Goal: Information Seeking & Learning: Check status

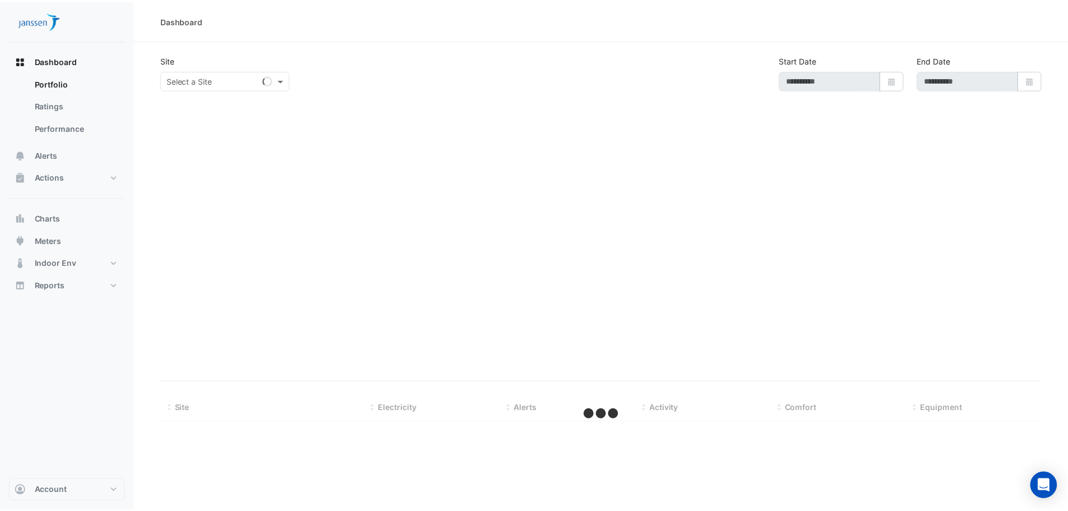
type input "**********"
select select "***"
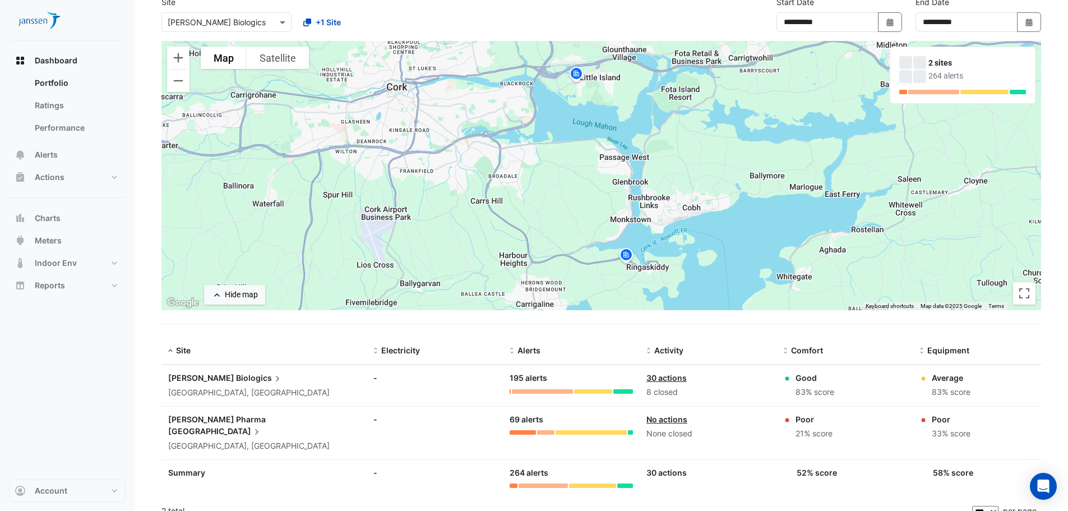
scroll to position [60, 0]
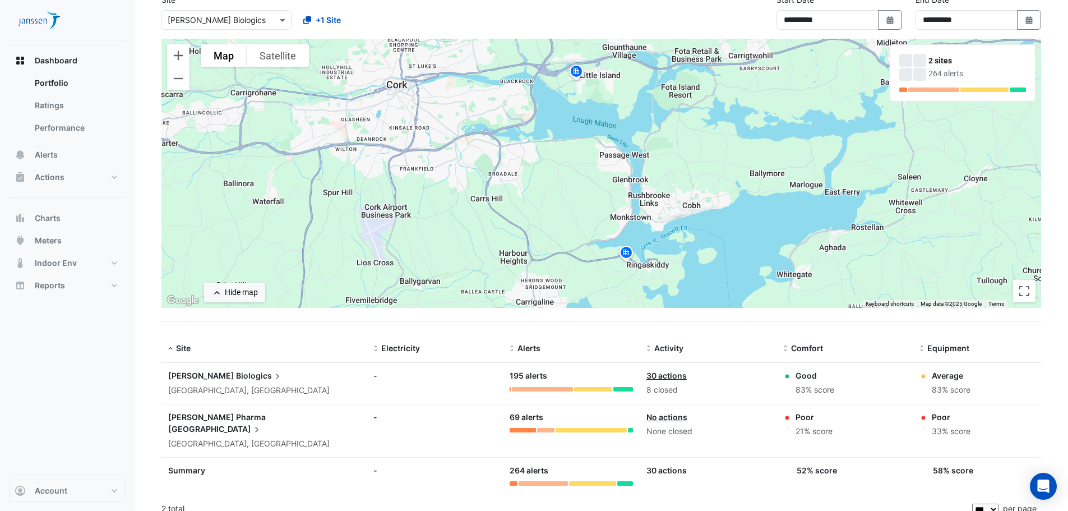
click at [236, 376] on span "Biologics" at bounding box center [259, 375] width 47 height 12
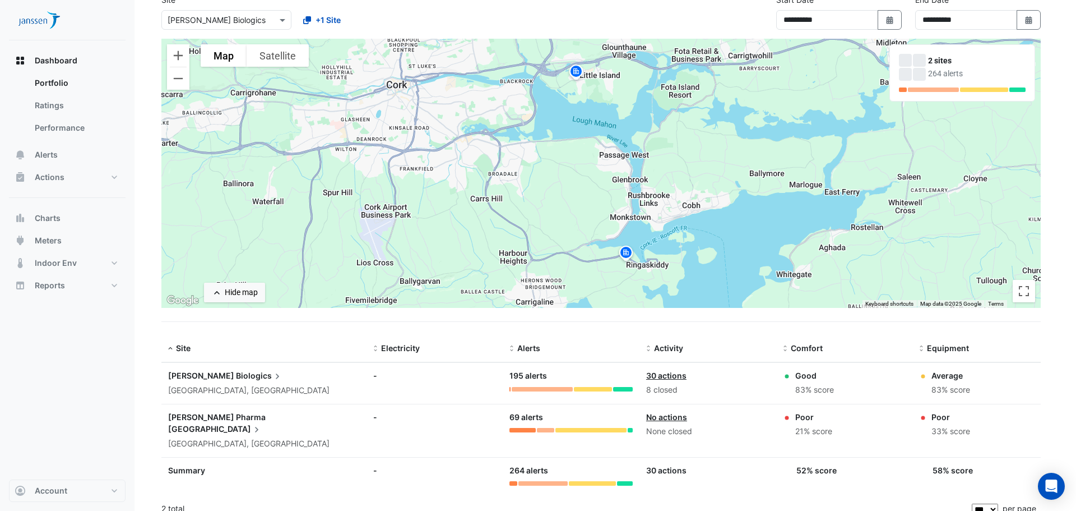
click at [74, 176] on ngb-offcanvas-backdrop at bounding box center [538, 255] width 1076 height 511
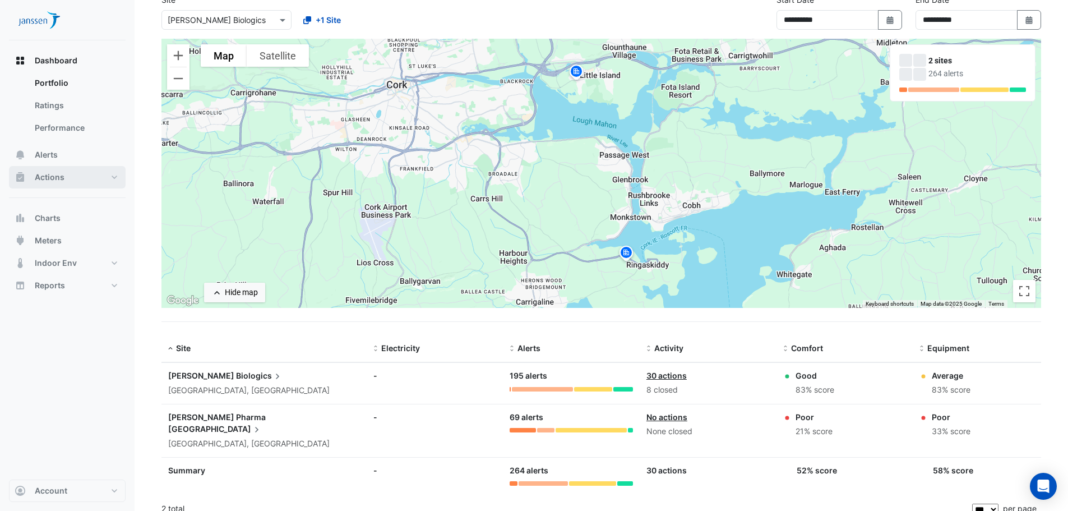
click at [55, 181] on span "Actions" at bounding box center [50, 176] width 30 height 11
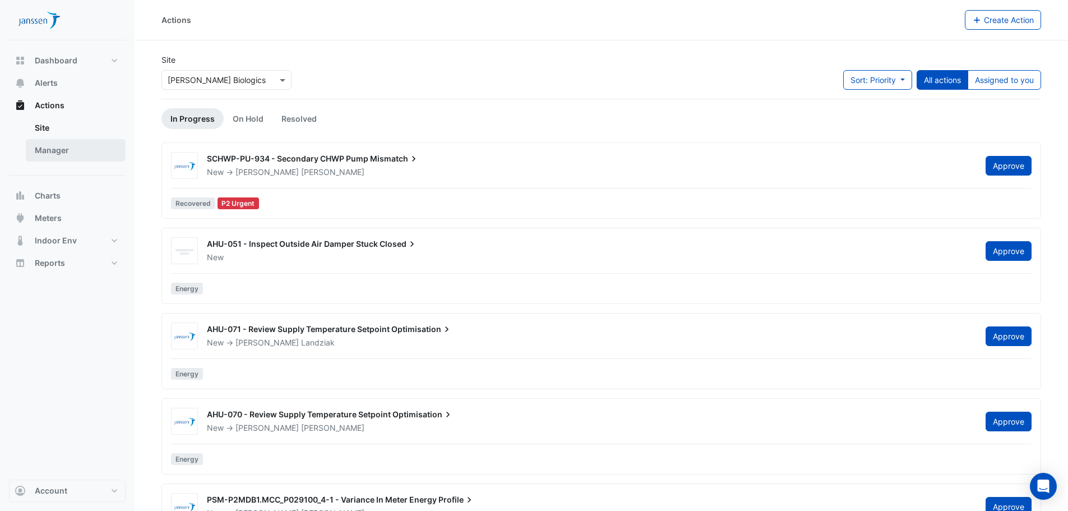
click at [95, 145] on link "Manager" at bounding box center [76, 150] width 100 height 22
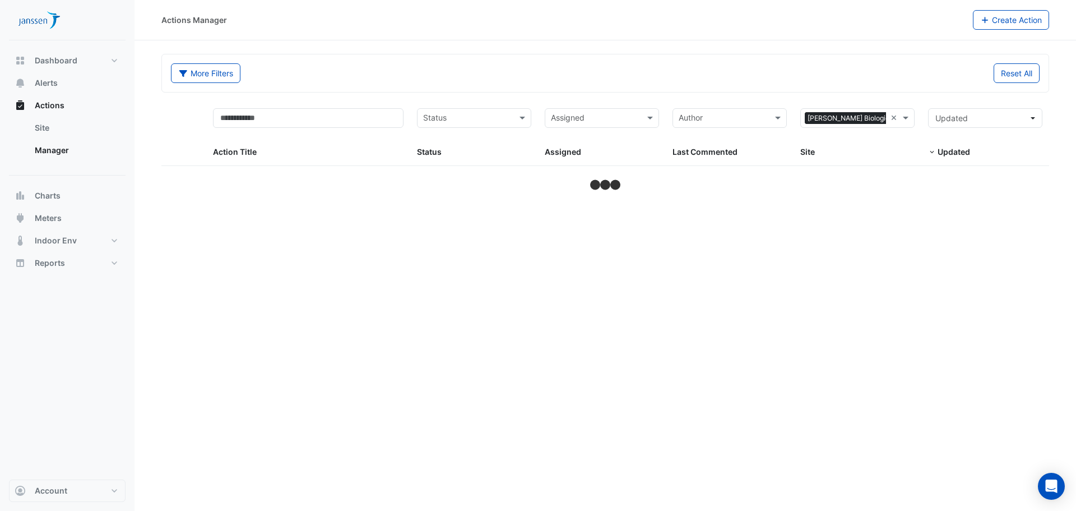
select select "***"
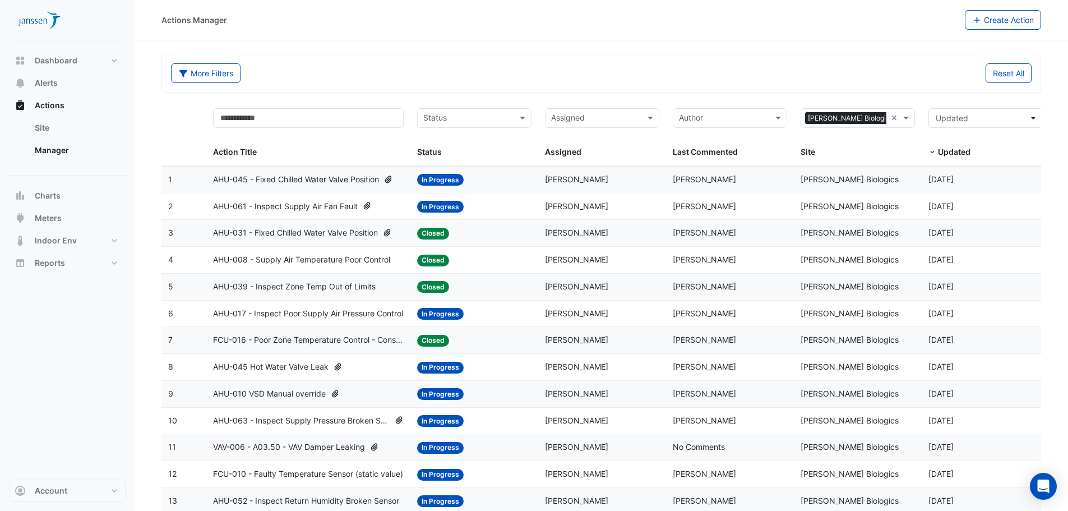
click at [575, 145] on div "Assigned Assigned" at bounding box center [602, 133] width 114 height 50
click at [568, 155] on span "Assigned" at bounding box center [563, 152] width 36 height 10
click at [580, 124] on input "text" at bounding box center [595, 119] width 89 height 13
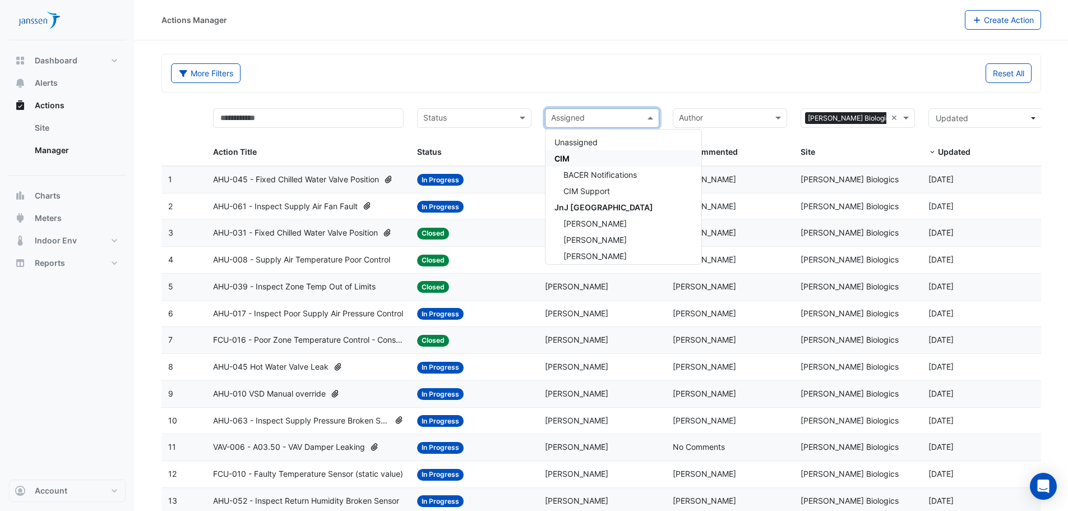
click at [620, 82] on div "Reset All" at bounding box center [819, 73] width 437 height 20
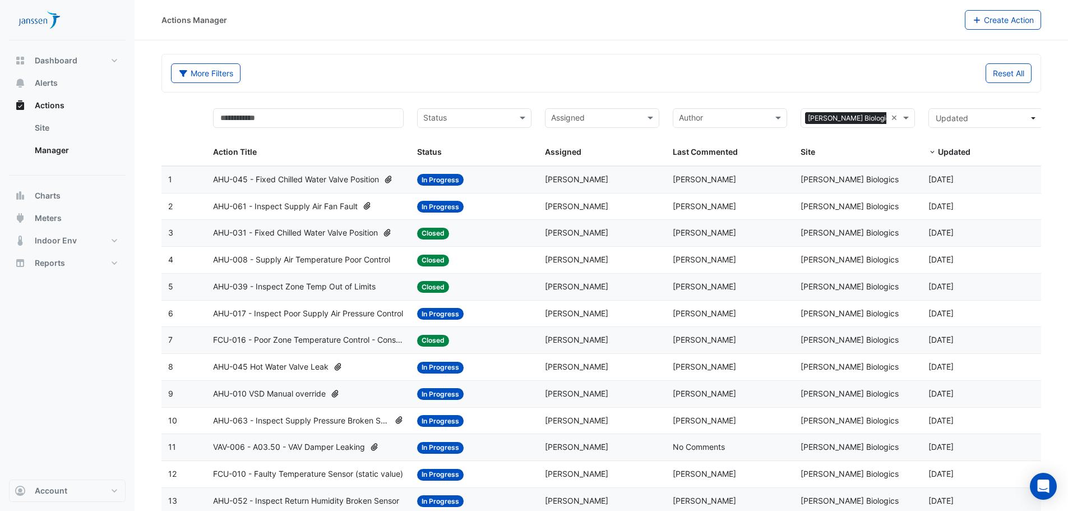
click at [619, 112] on div "Assigned" at bounding box center [592, 118] width 95 height 18
type input "*"
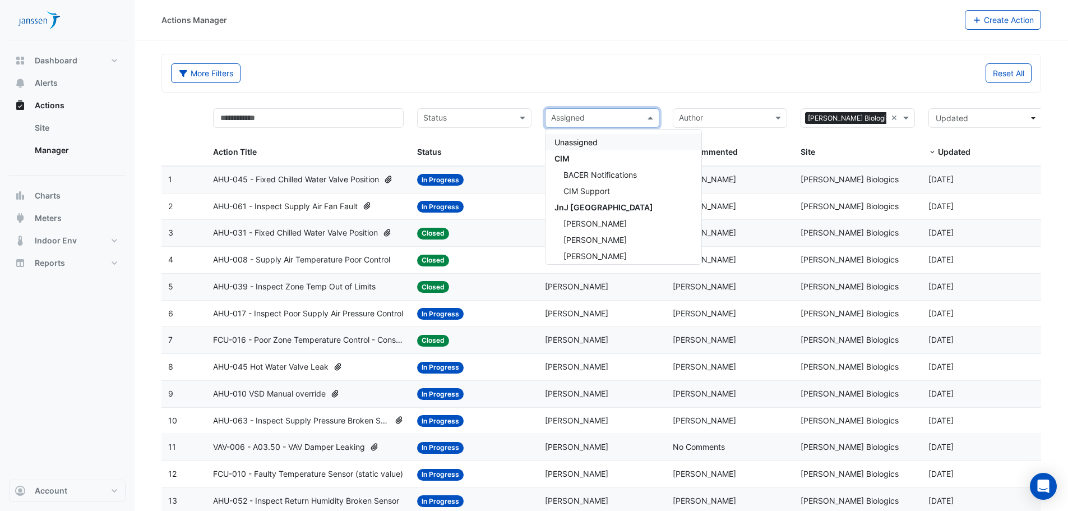
click at [636, 71] on div "Reset All" at bounding box center [819, 73] width 437 height 20
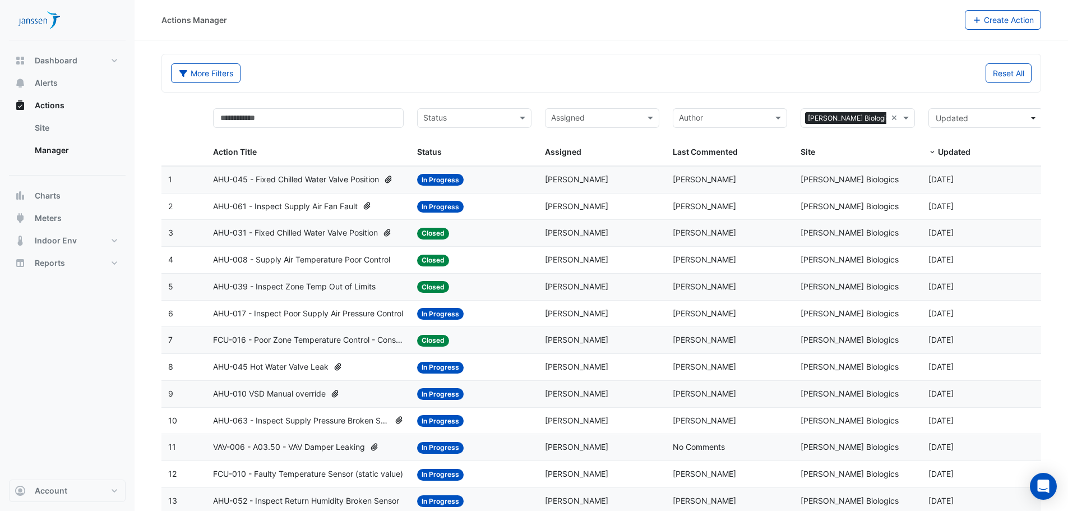
click at [715, 120] on input "text" at bounding box center [723, 119] width 89 height 13
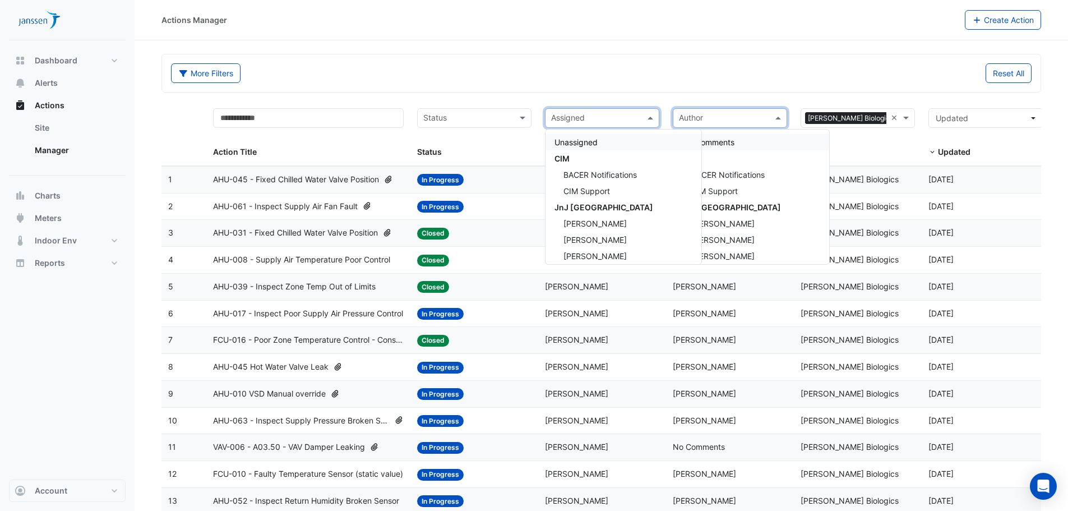
click at [618, 123] on input "text" at bounding box center [595, 119] width 89 height 13
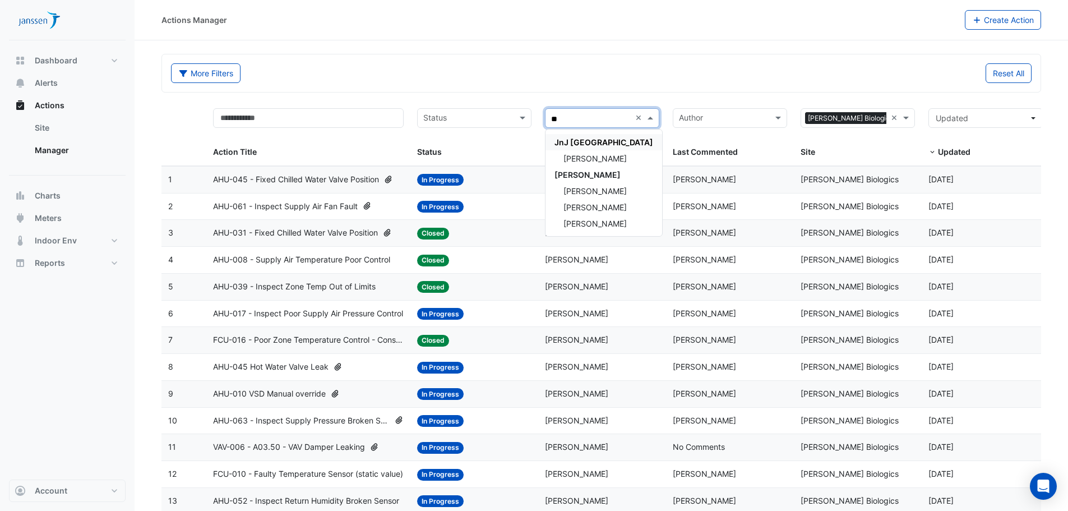
type input "*"
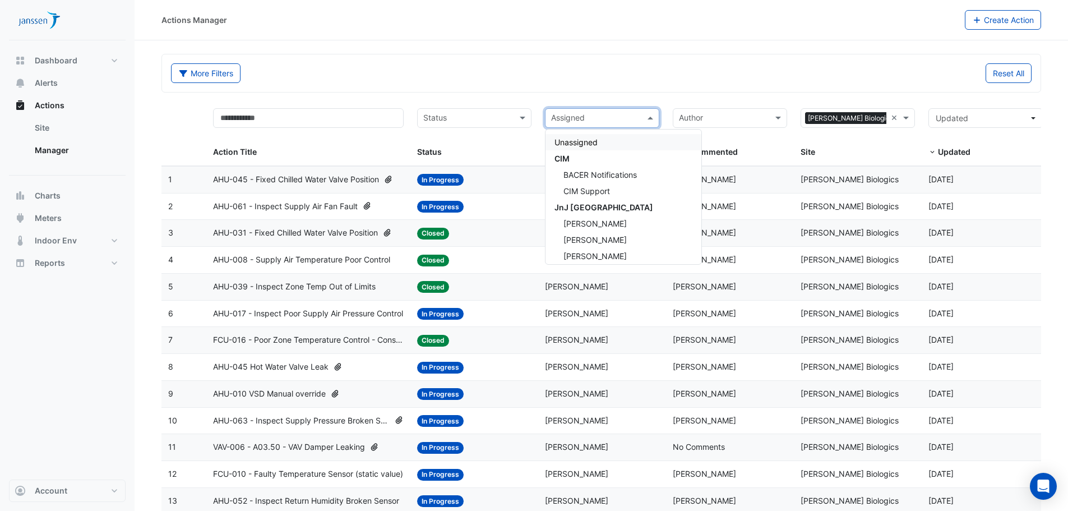
click at [570, 110] on div "Assigned" at bounding box center [592, 118] width 95 height 18
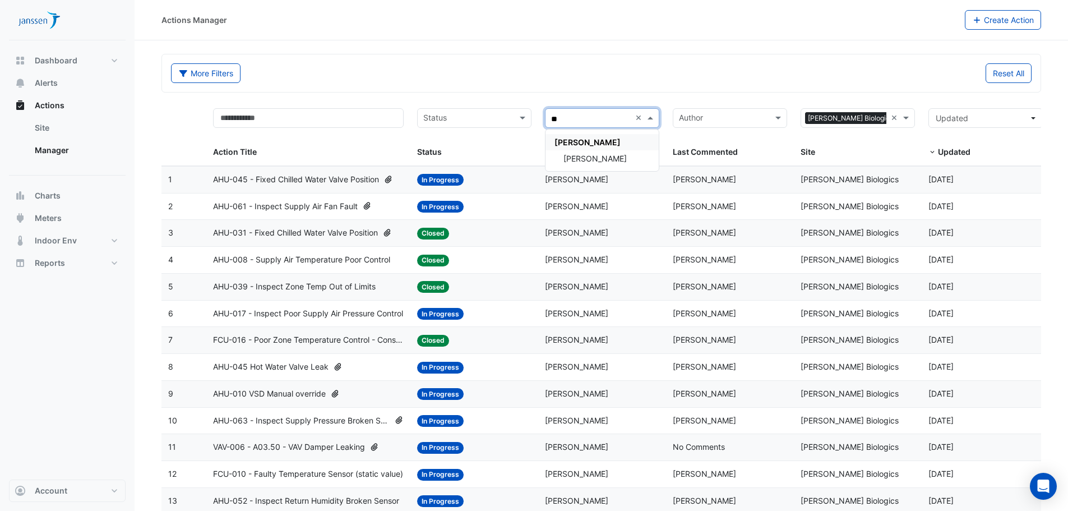
type input "*"
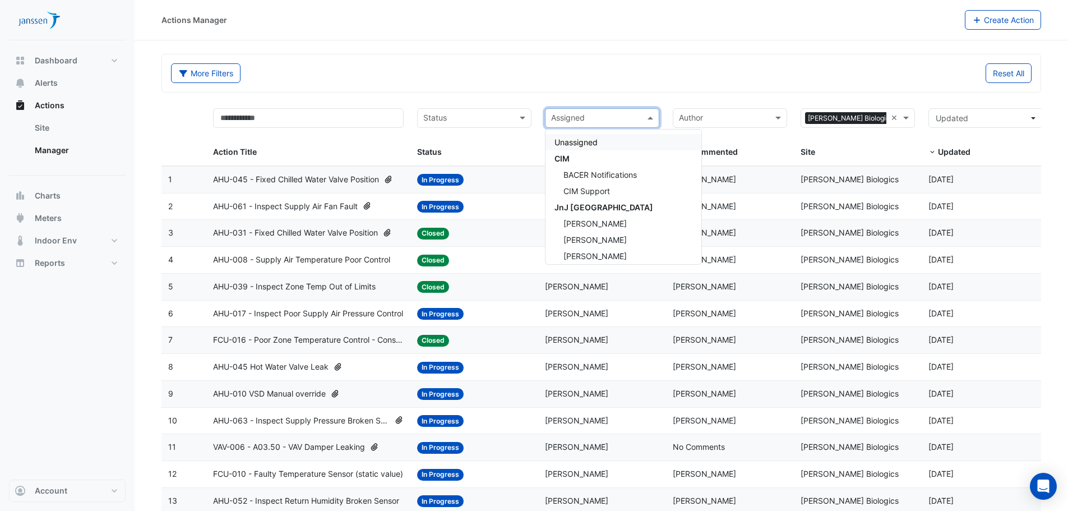
type input "*"
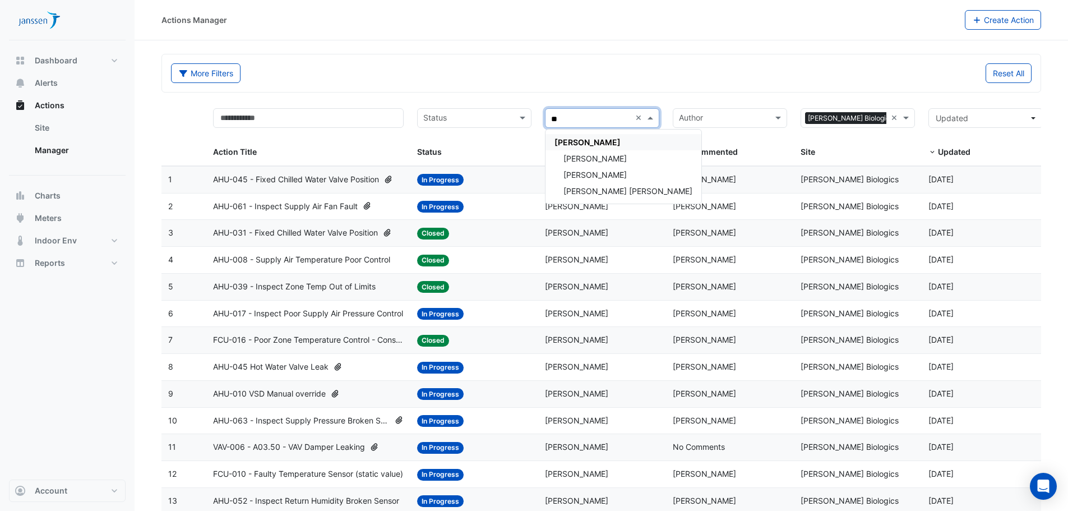
type input "*"
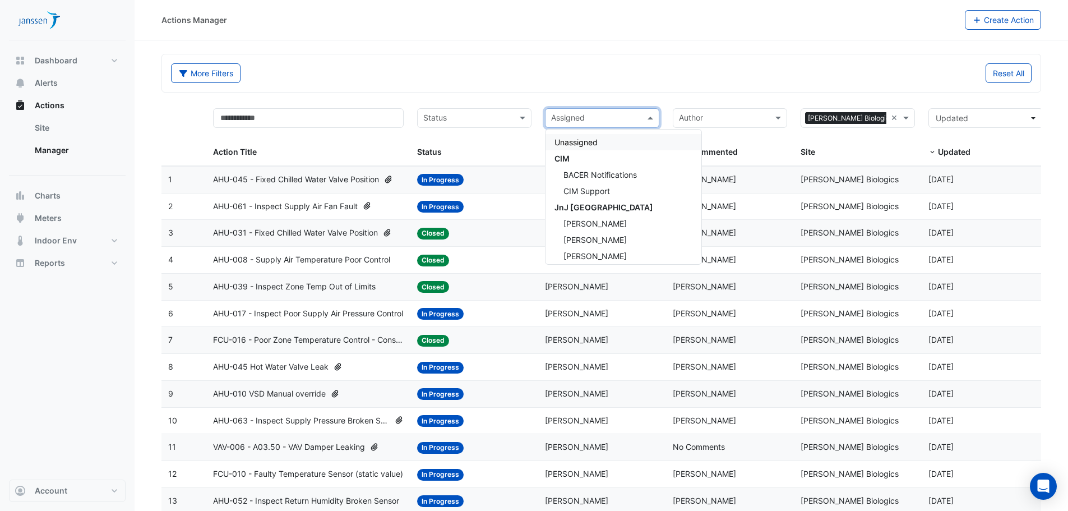
click at [601, 120] on input "text" at bounding box center [595, 119] width 89 height 13
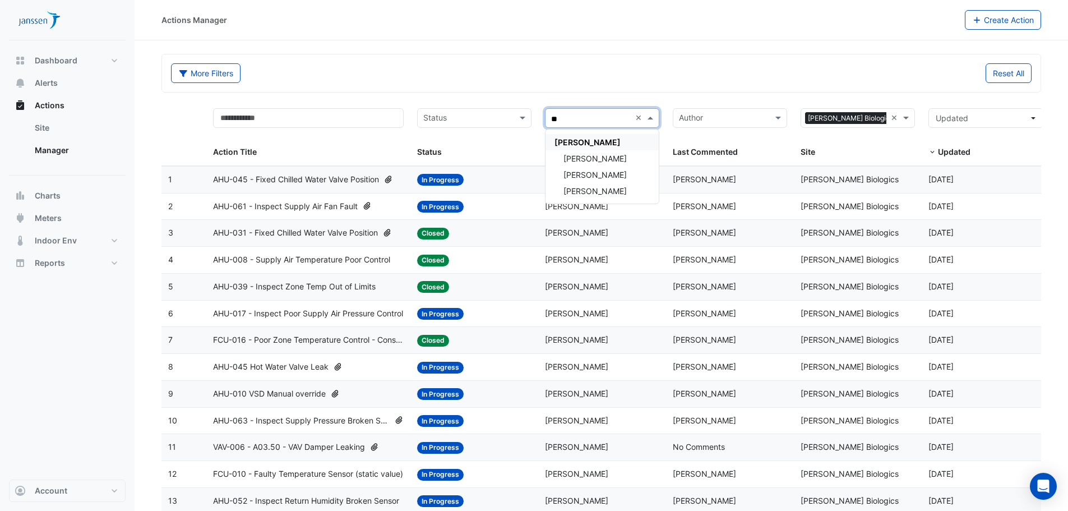
type input "*"
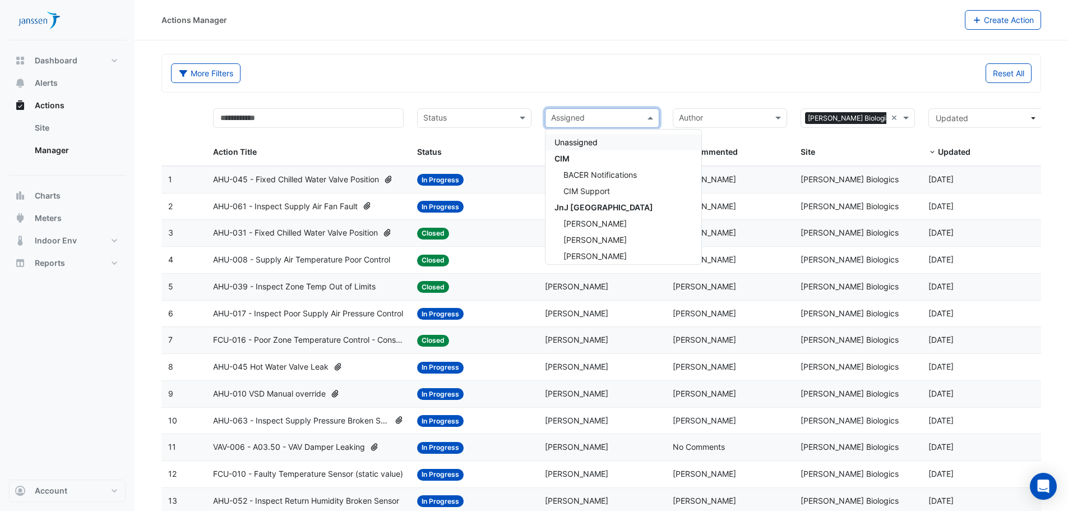
click at [608, 118] on input "text" at bounding box center [595, 119] width 89 height 13
type input "*"
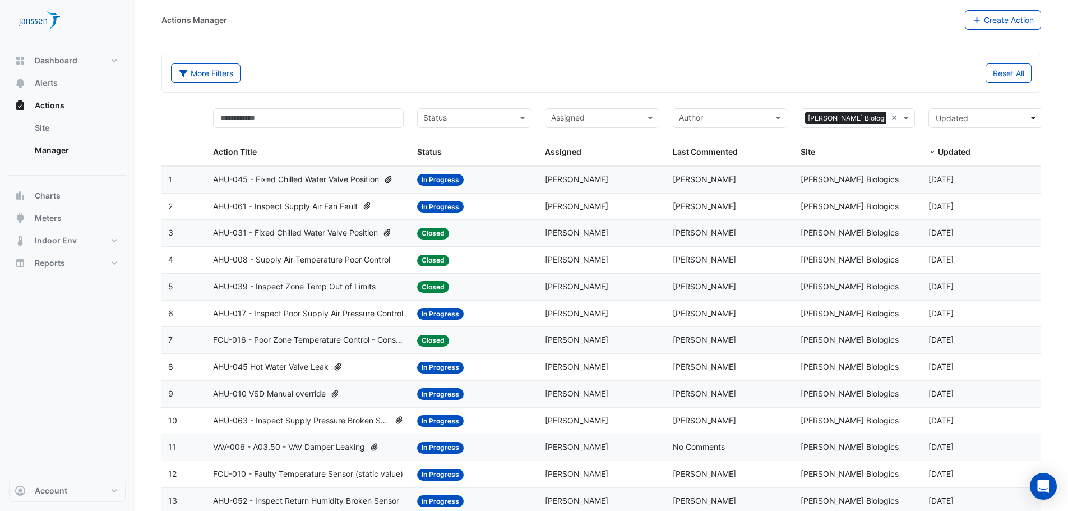
click at [619, 68] on div "Reset All" at bounding box center [819, 73] width 437 height 20
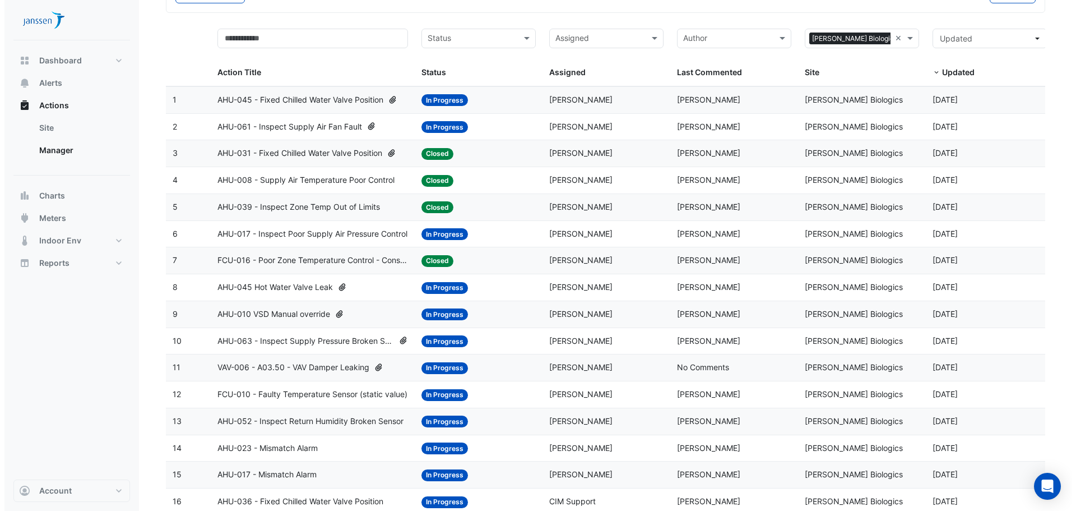
scroll to position [56, 0]
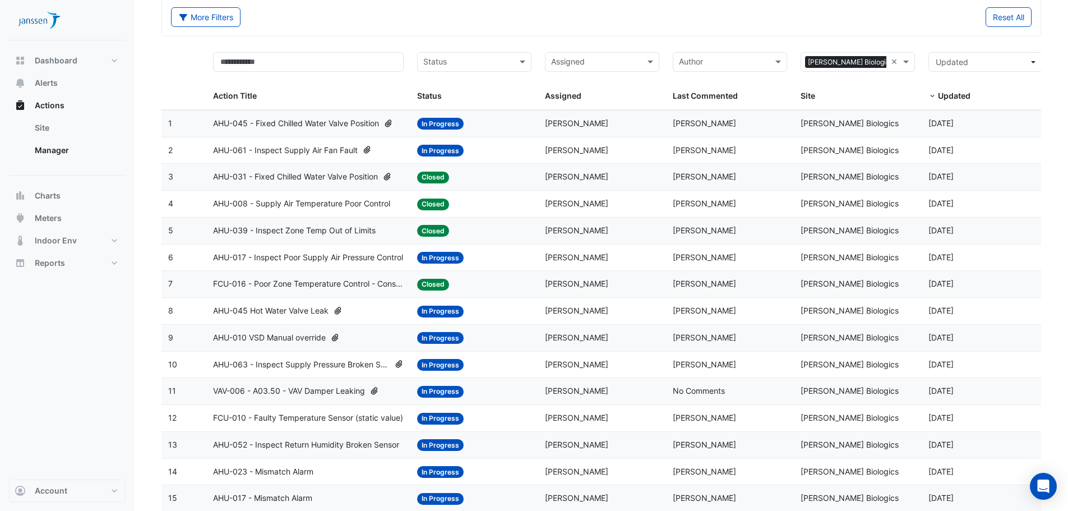
click at [576, 122] on span "Brian Curtin" at bounding box center [576, 123] width 63 height 10
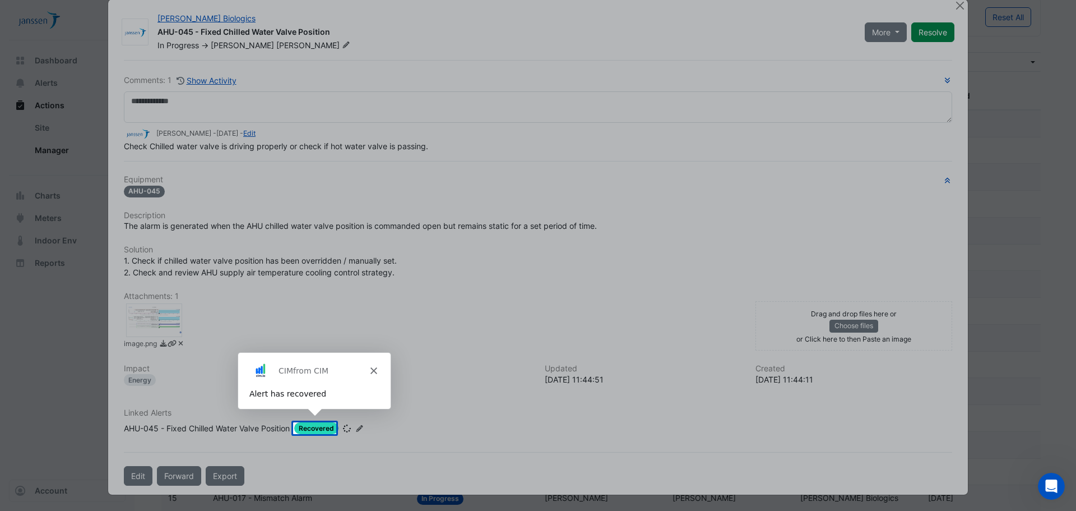
scroll to position [17, 0]
click at [370, 367] on polygon "Close" at bounding box center [373, 370] width 7 height 7
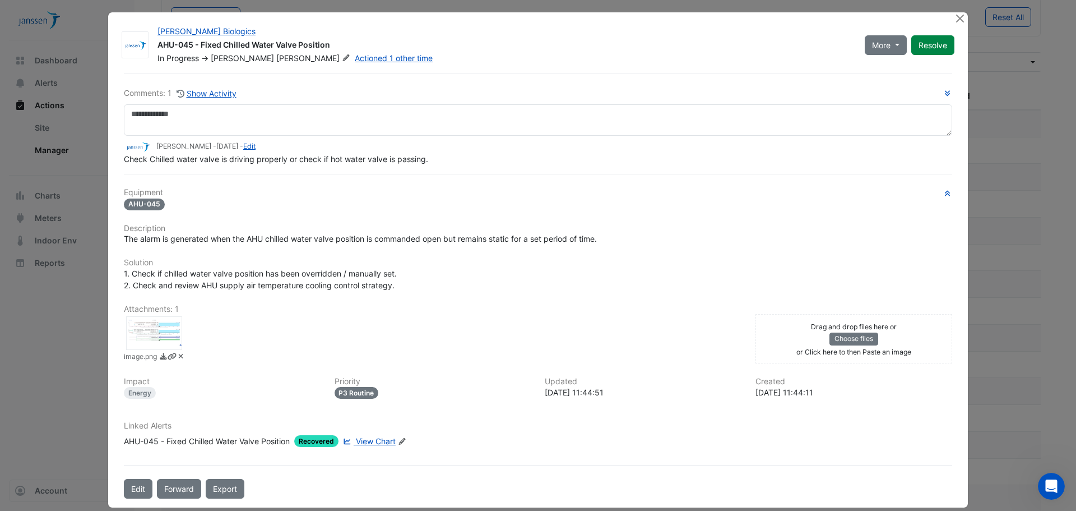
scroll to position [0, 0]
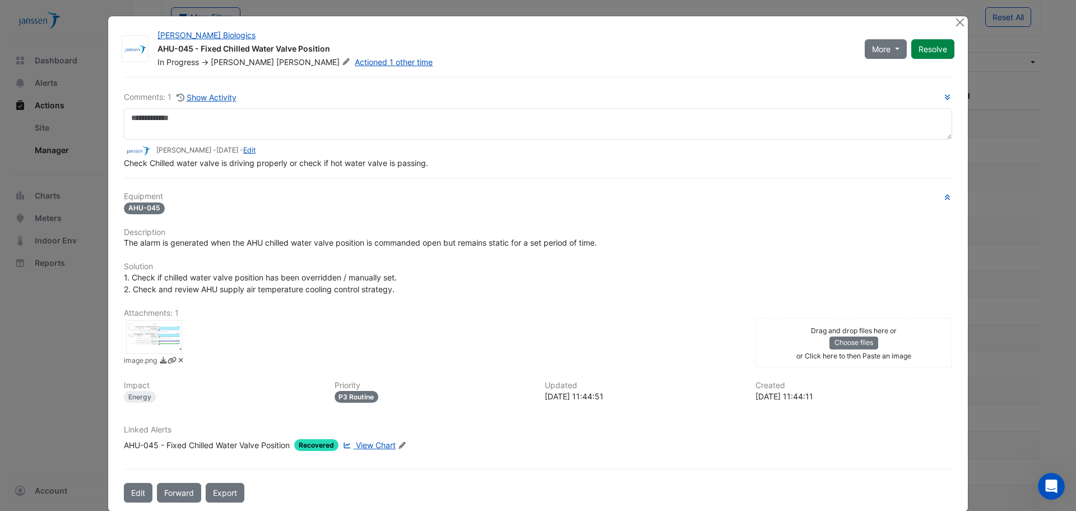
click at [375, 446] on span "View Chart" at bounding box center [376, 445] width 40 height 10
click at [957, 23] on button "Close" at bounding box center [960, 22] width 12 height 12
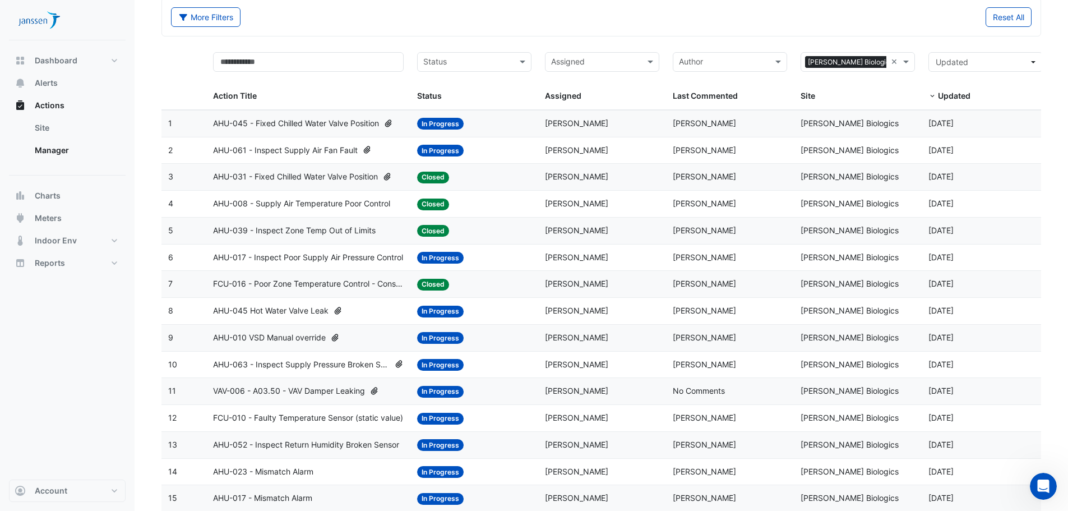
click at [495, 149] on div "Status: In Progress" at bounding box center [474, 150] width 114 height 13
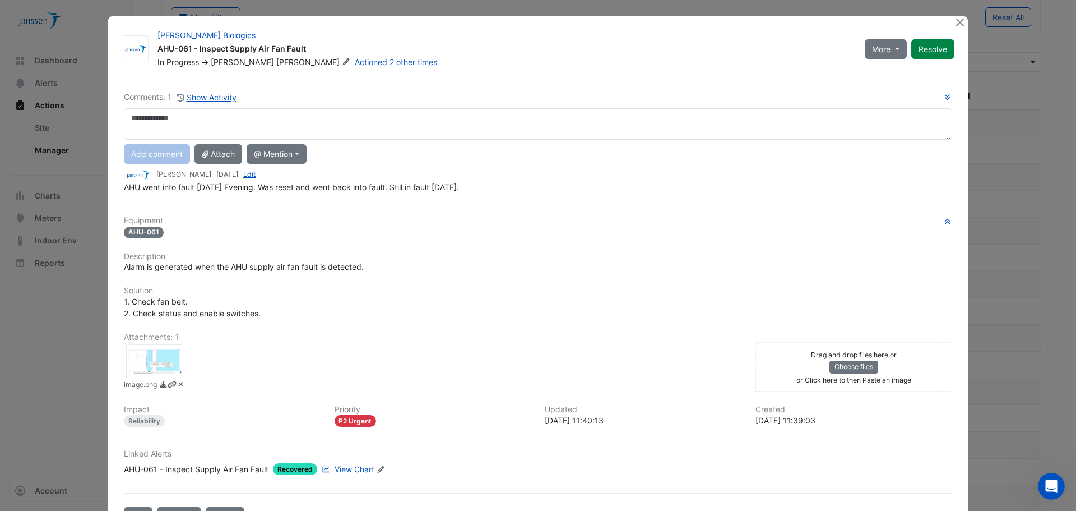
click at [346, 469] on span "View Chart" at bounding box center [355, 469] width 40 height 10
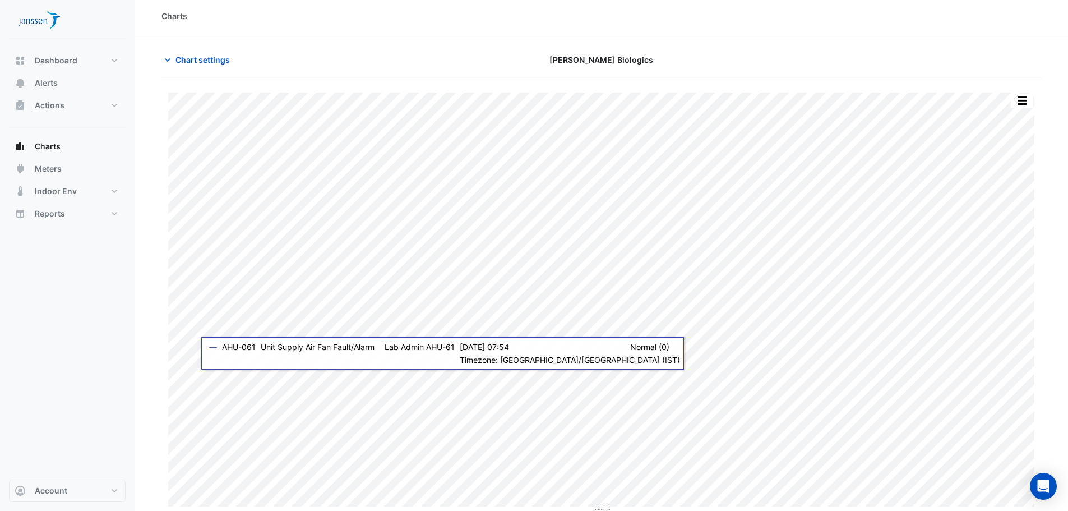
scroll to position [5, 0]
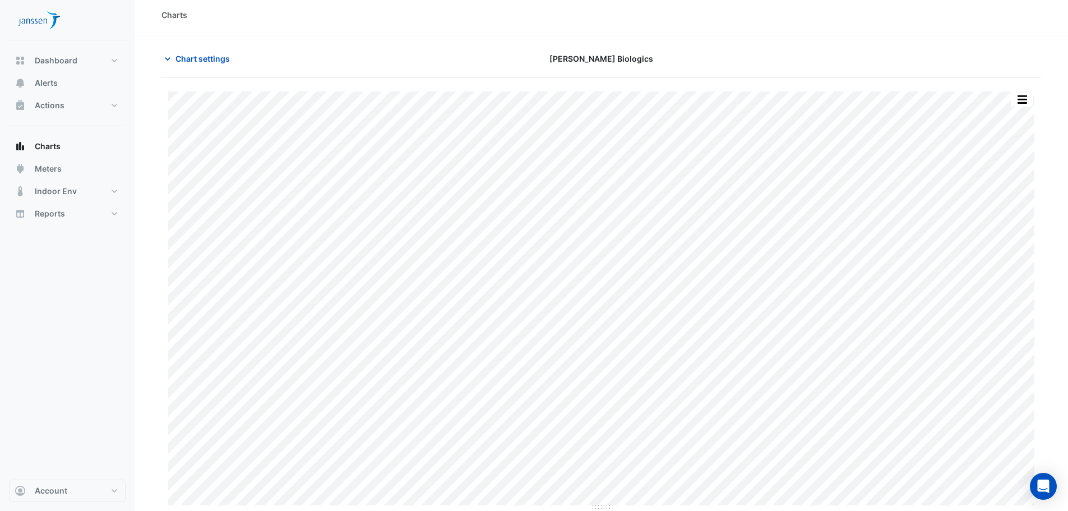
click at [964, 55] on div at bounding box center [899, 59] width 298 height 20
click at [186, 65] on button "Chart settings" at bounding box center [199, 59] width 76 height 20
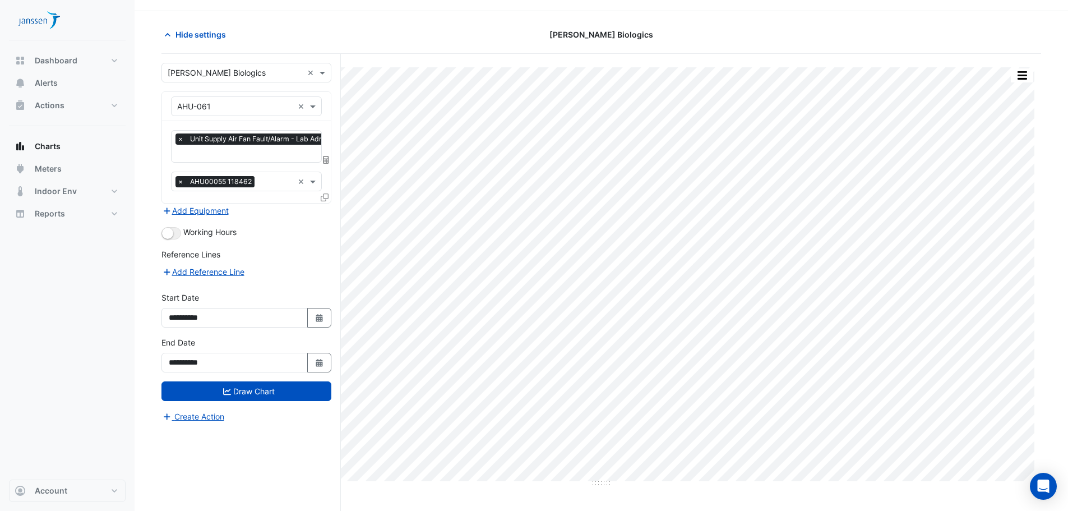
scroll to position [43, 0]
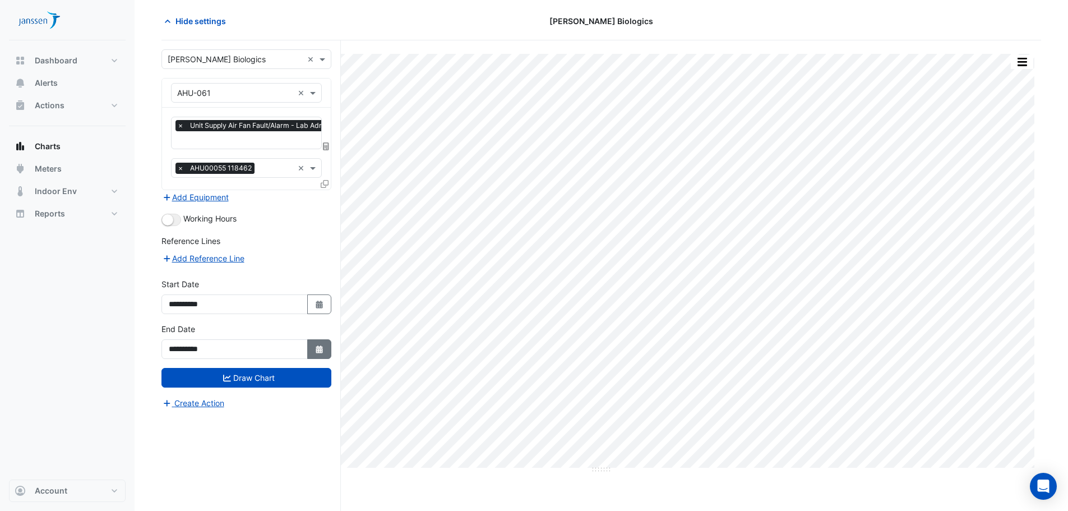
click at [319, 342] on button "Select Date" at bounding box center [319, 349] width 25 height 20
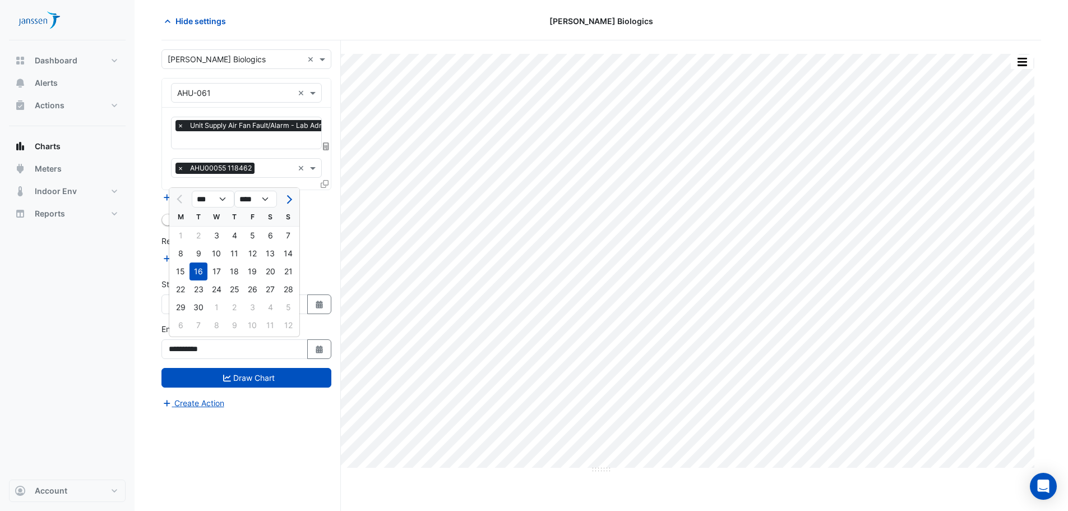
click at [319, 244] on div "Reference Lines" at bounding box center [246, 243] width 170 height 16
